Goal: Transaction & Acquisition: Download file/media

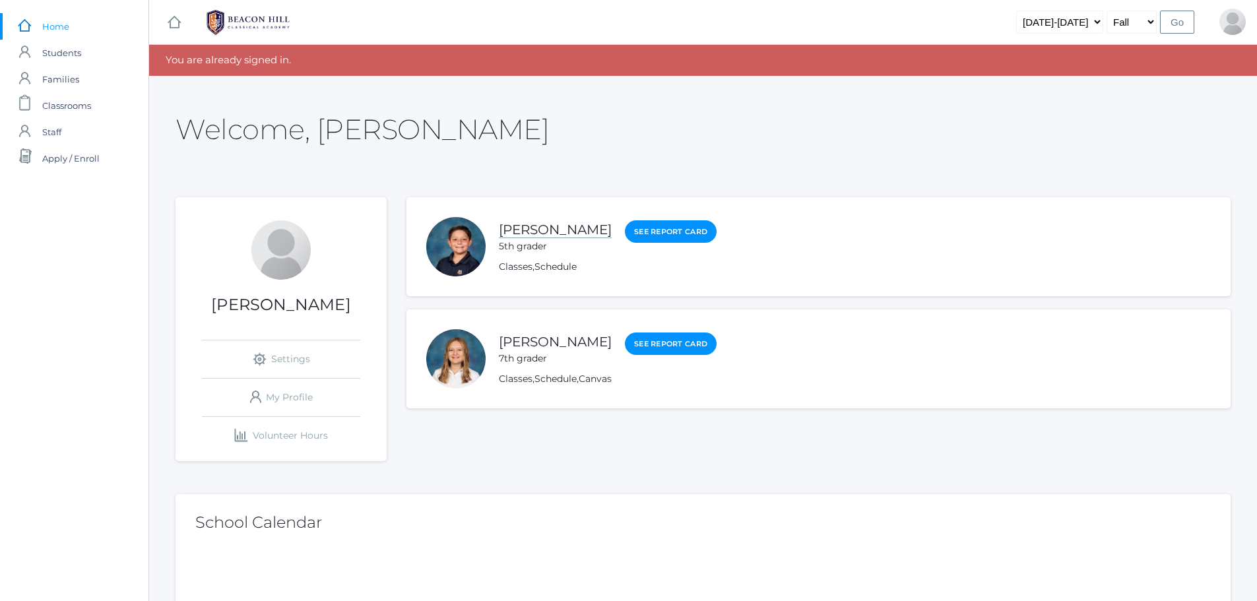
click at [544, 227] on link "[PERSON_NAME]" at bounding box center [555, 230] width 113 height 16
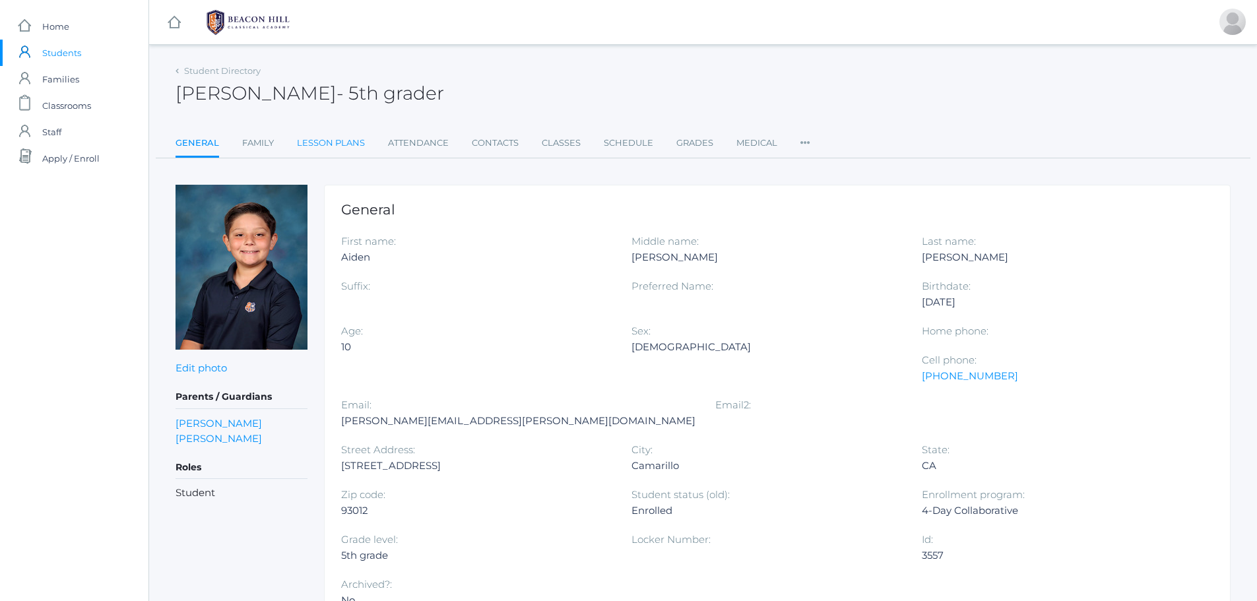
click at [315, 147] on link "Lesson Plans" at bounding box center [331, 143] width 68 height 26
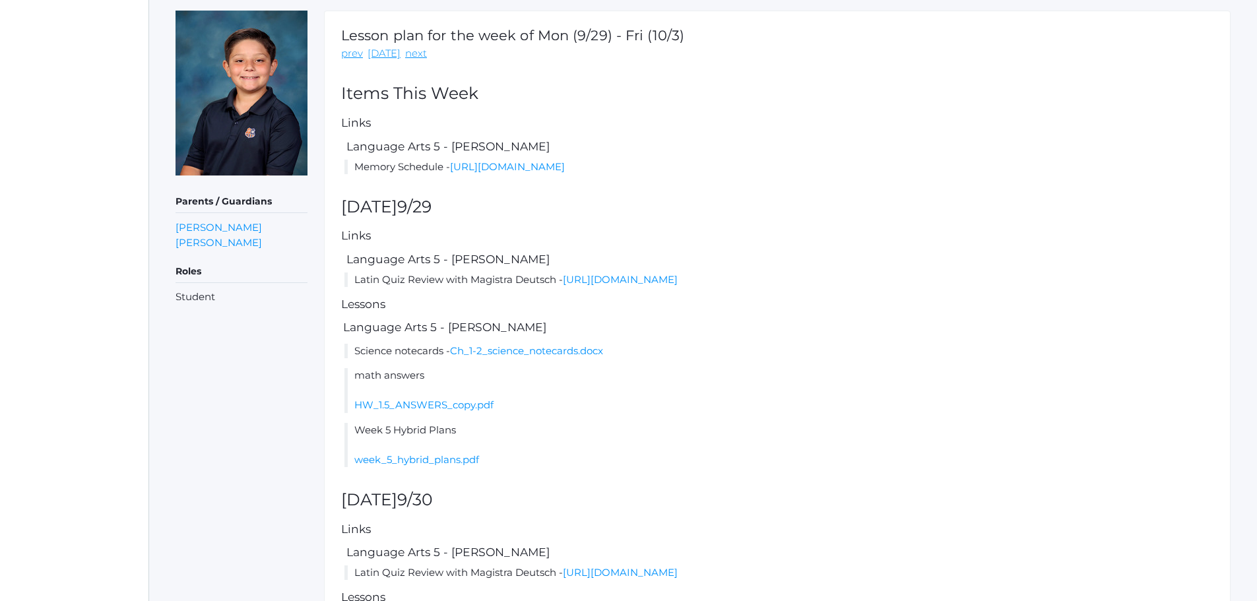
scroll to position [198, 0]
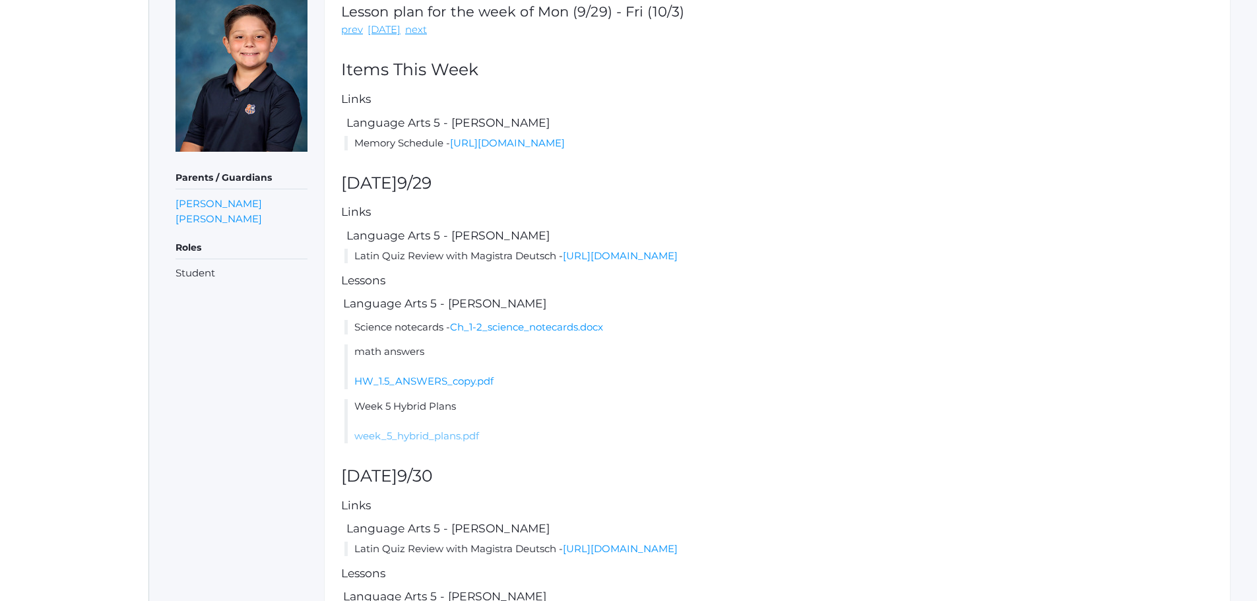
click at [443, 436] on link "week_5_hybrid_plans.pdf" at bounding box center [416, 436] width 125 height 13
click at [497, 329] on link "Ch_1-2_science_notecards.docx" at bounding box center [526, 327] width 153 height 13
click at [406, 381] on link "HW_1.5_ANSWERS_copy.pdf" at bounding box center [423, 381] width 139 height 13
